Goal: Transaction & Acquisition: Purchase product/service

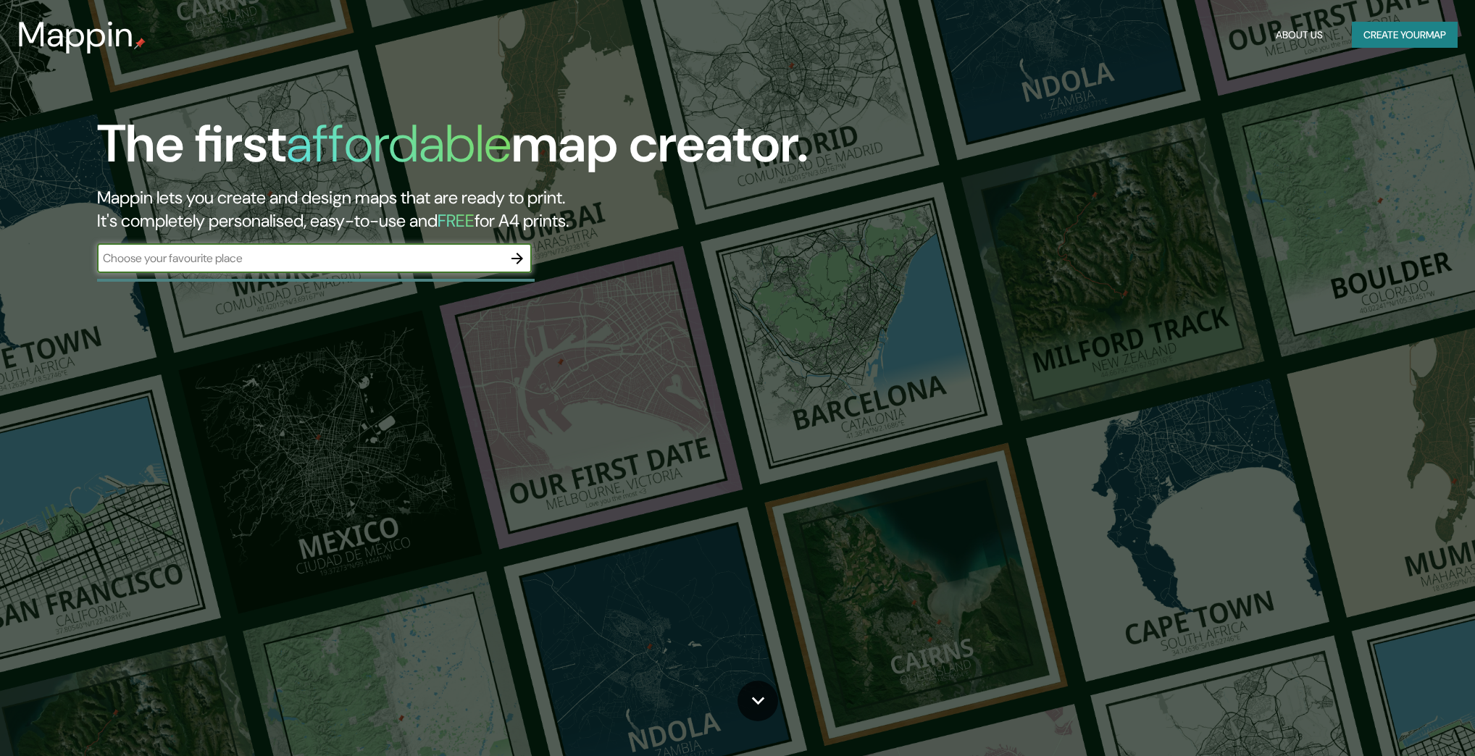
click at [467, 256] on input "text" at bounding box center [300, 258] width 406 height 17
type input "cartago valle del cauca"
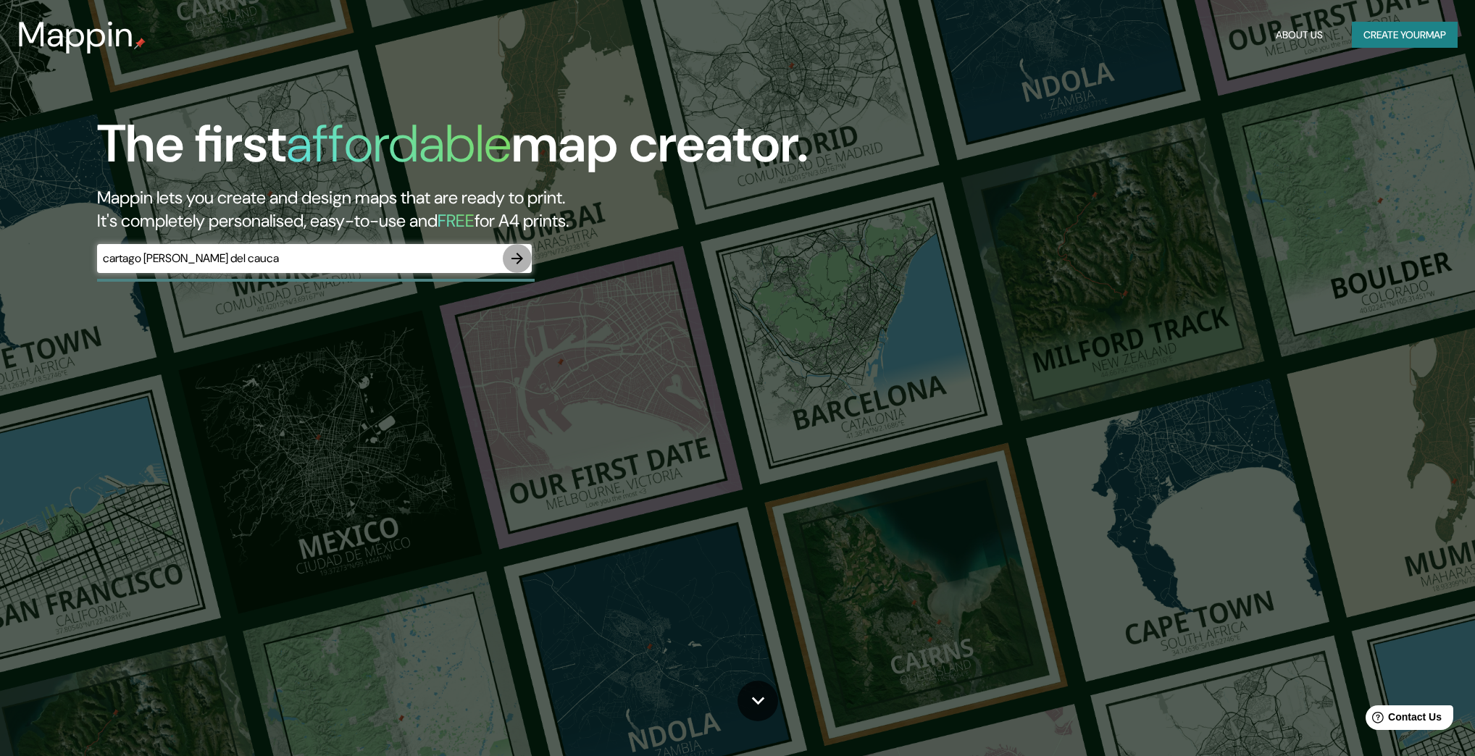
click at [522, 258] on icon "button" at bounding box center [517, 258] width 17 height 17
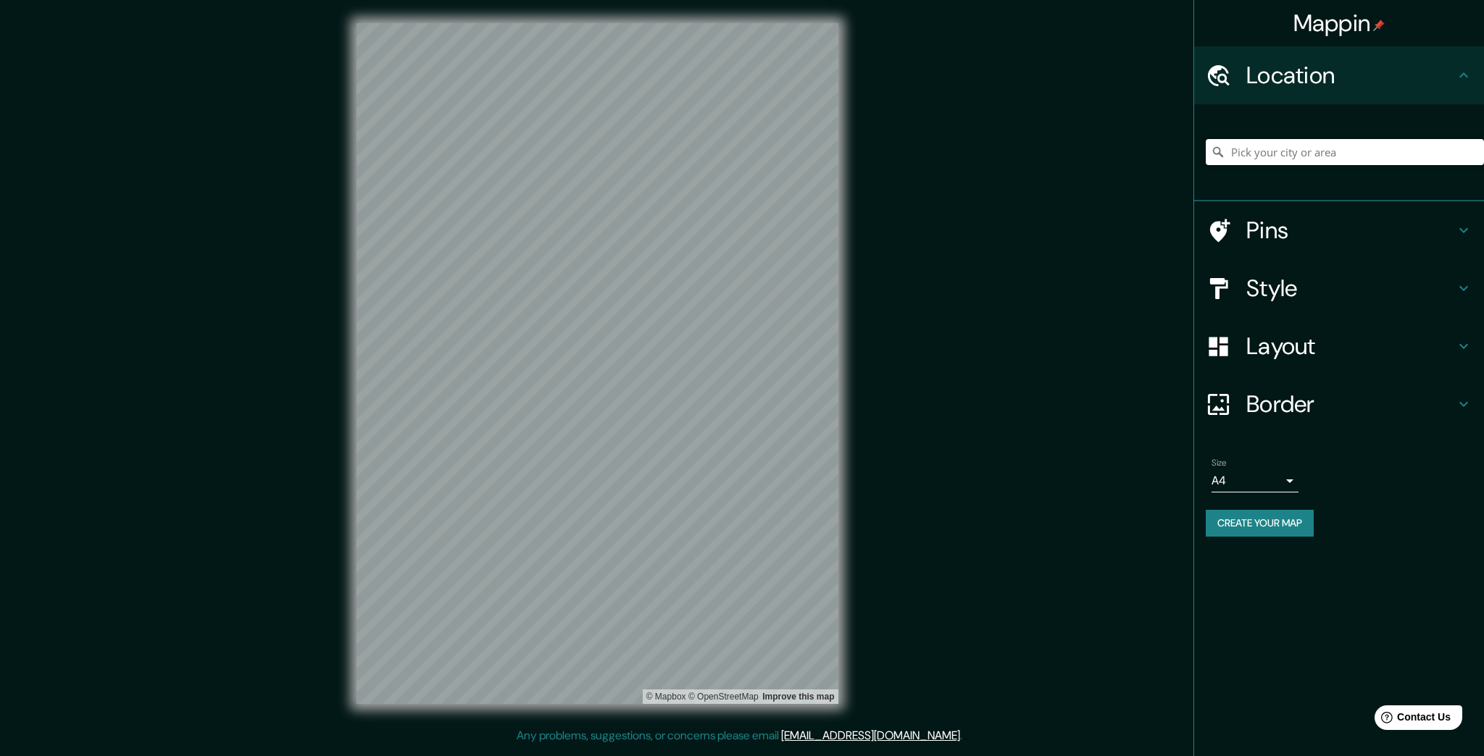
click at [1273, 157] on input "Pick your city or area" at bounding box center [1345, 152] width 278 height 26
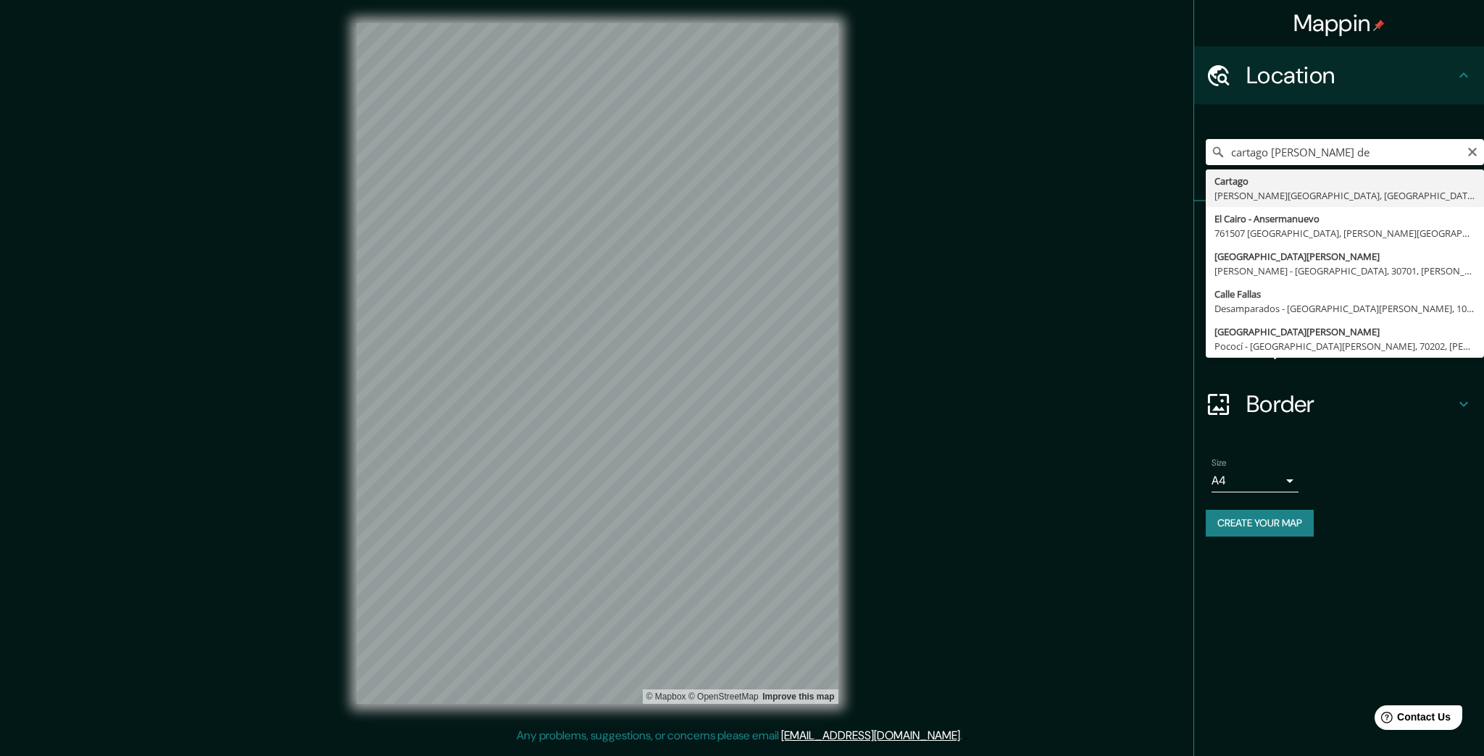
type input "Cartago, Valle del Cauca, Colombia"
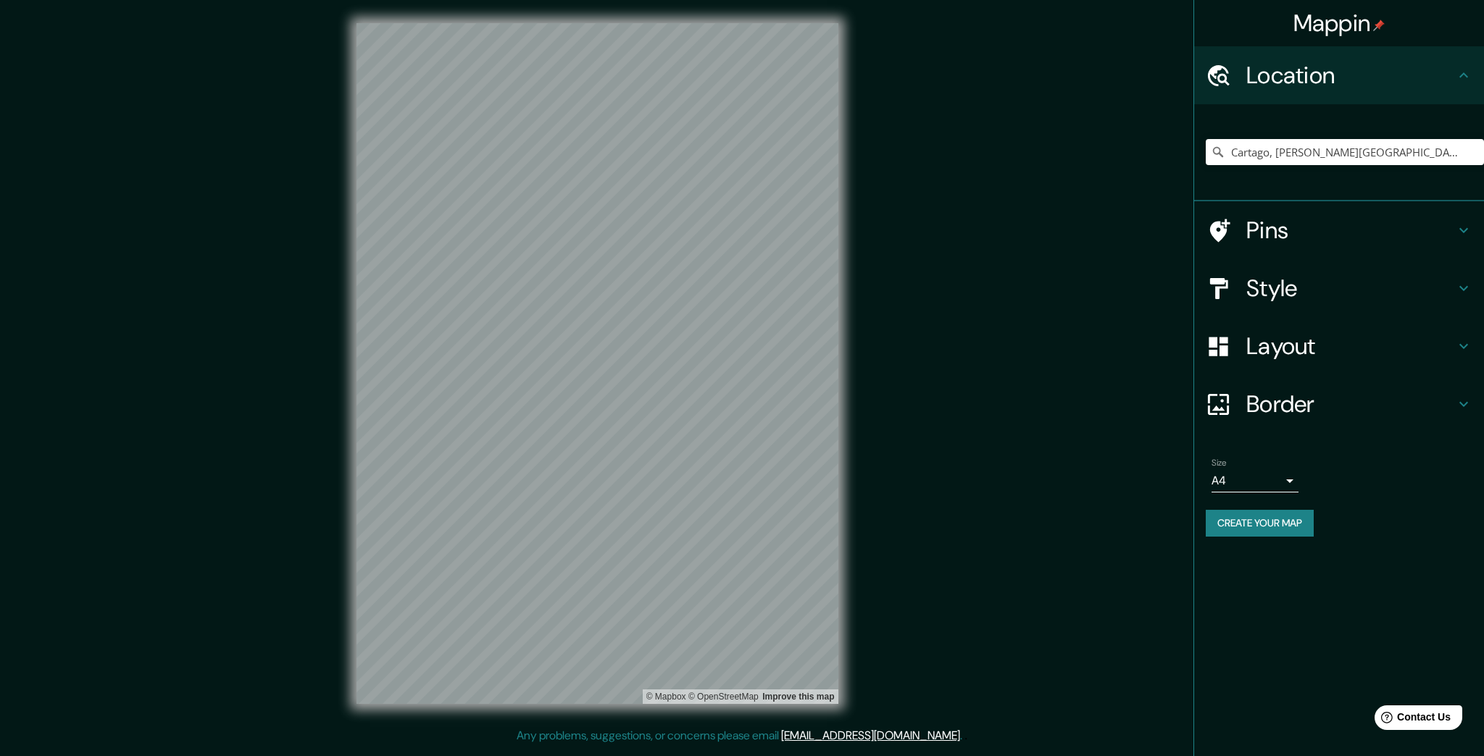
click at [1356, 238] on h4 "Pins" at bounding box center [1350, 230] width 209 height 29
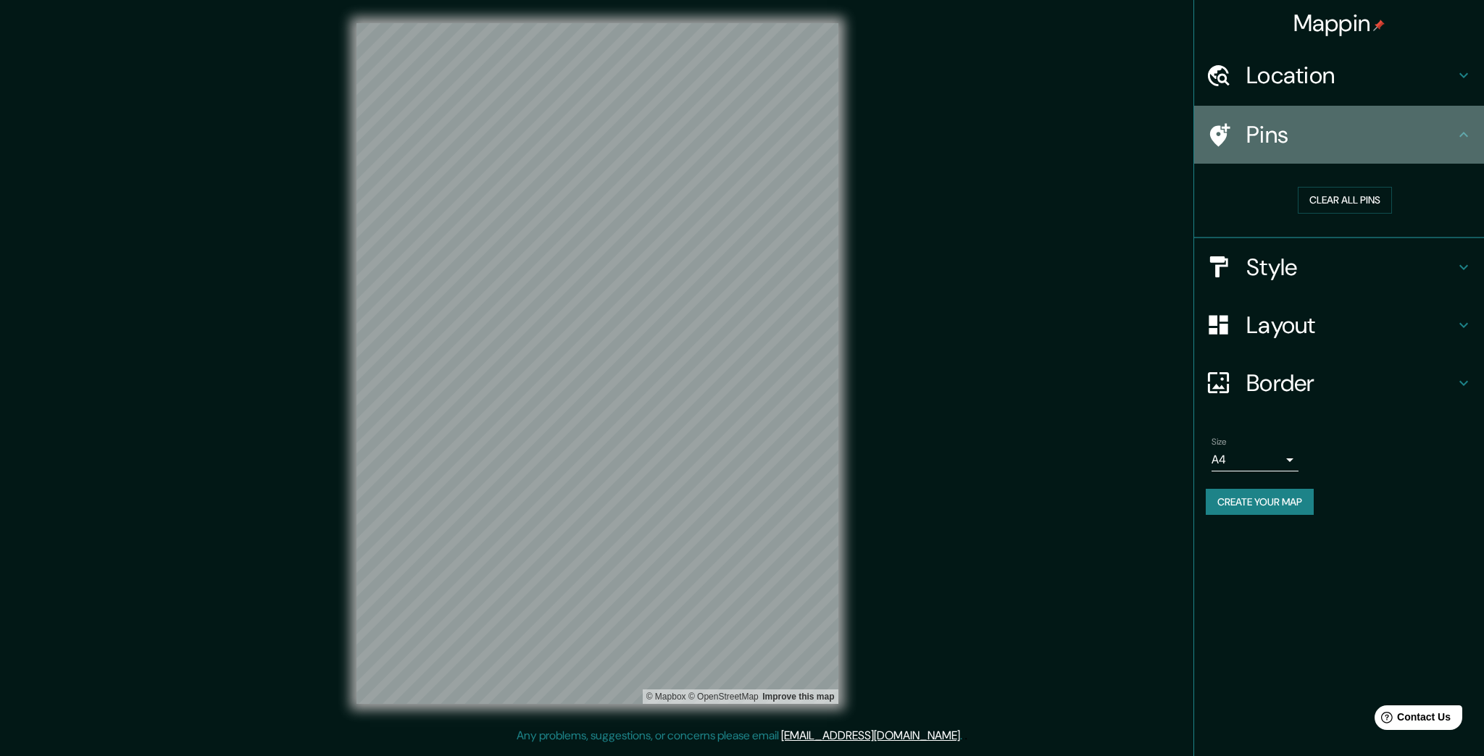
click at [1411, 146] on h4 "Pins" at bounding box center [1350, 134] width 209 height 29
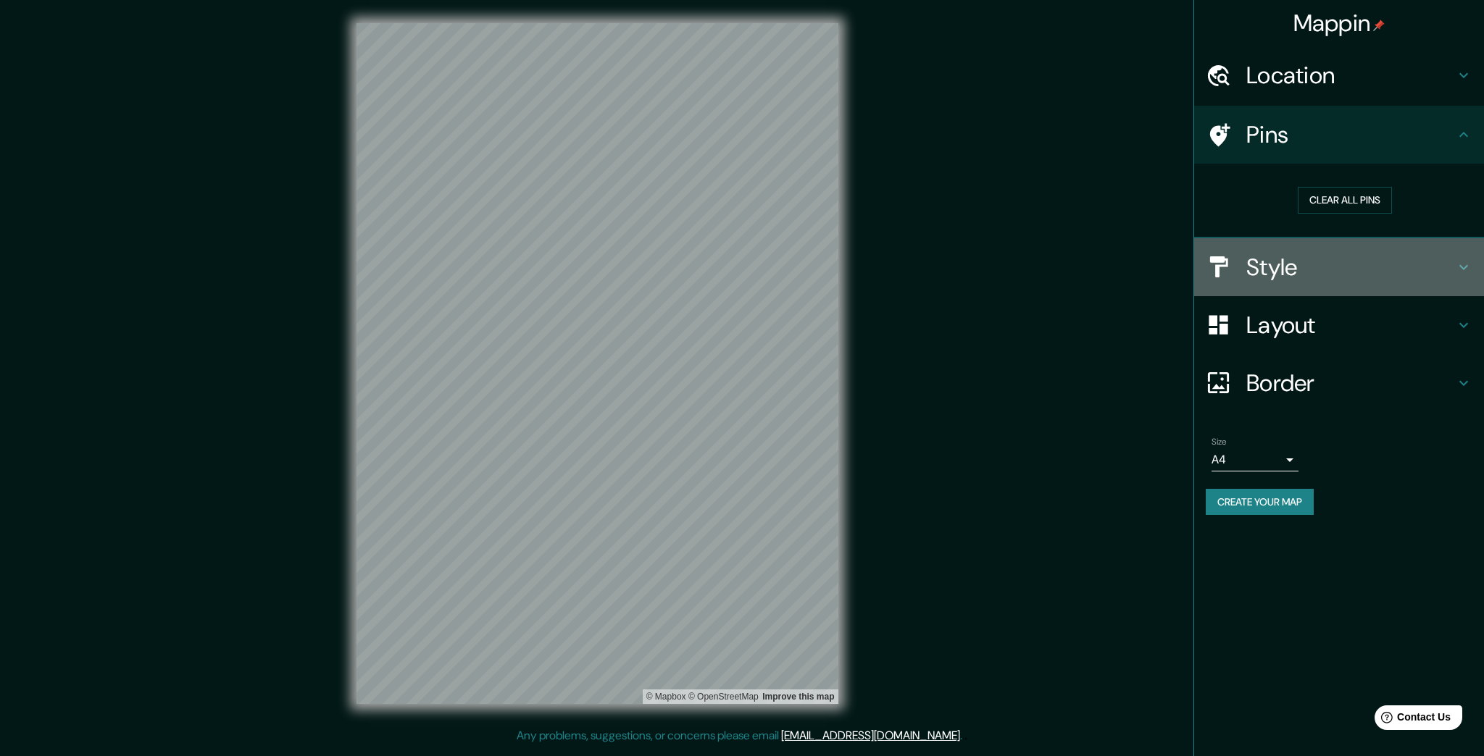
click at [1409, 253] on h4 "Style" at bounding box center [1350, 267] width 209 height 29
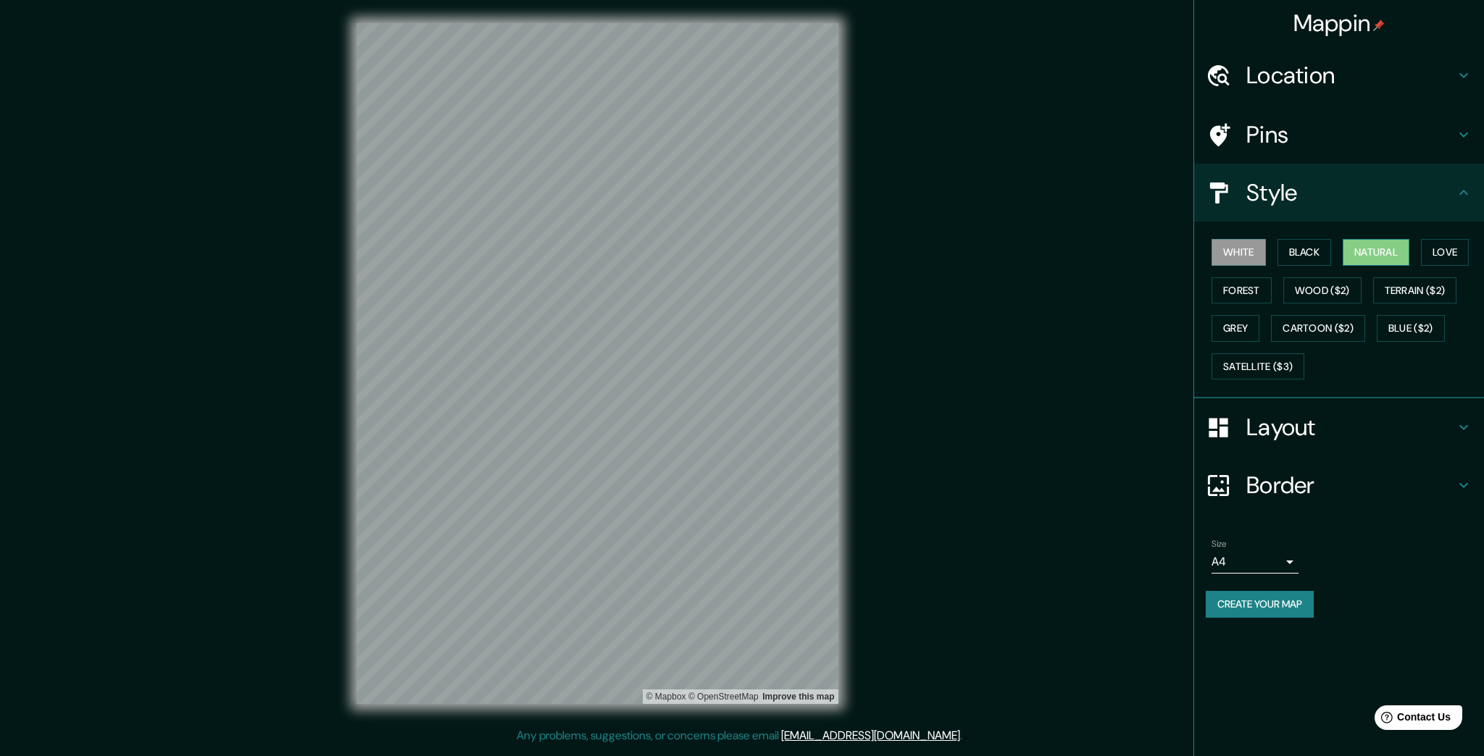
click at [1384, 253] on button "Natural" at bounding box center [1376, 252] width 67 height 27
click at [989, 342] on div "Mappin Location Cartago, Valle del Cauca, Colombia Pins Style White Black Natur…" at bounding box center [742, 375] width 1484 height 751
click at [946, 347] on div "Mappin Location Cartago, Valle del Cauca, Colombia Pins Style White Black Natur…" at bounding box center [742, 375] width 1484 height 751
click at [993, 306] on div "Mappin Location Cartago, Valle del Cauca, Colombia Pins Style White Black Natur…" at bounding box center [742, 375] width 1484 height 751
click at [1246, 600] on button "Create your map" at bounding box center [1260, 604] width 108 height 27
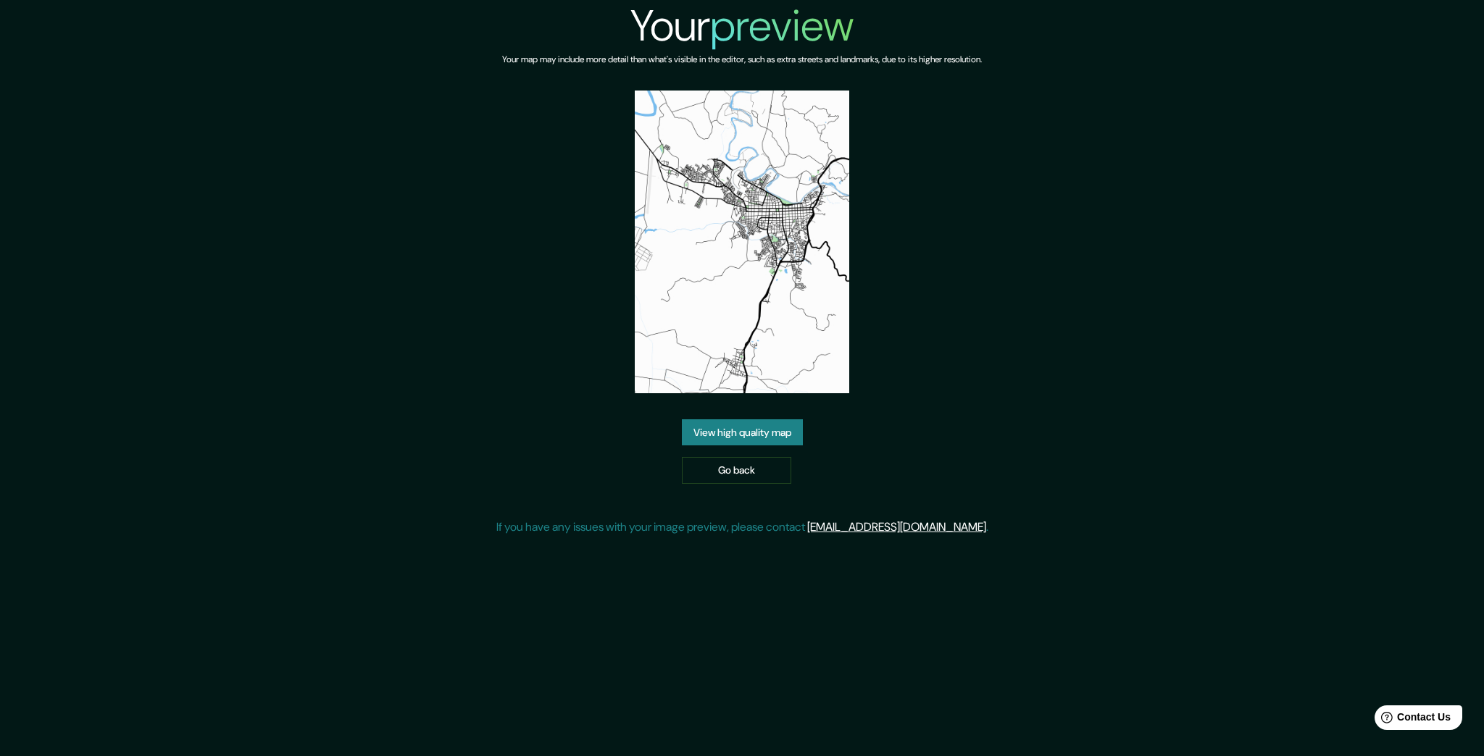
click at [766, 430] on link "View high quality map" at bounding box center [742, 433] width 121 height 27
